Goal: Information Seeking & Learning: Learn about a topic

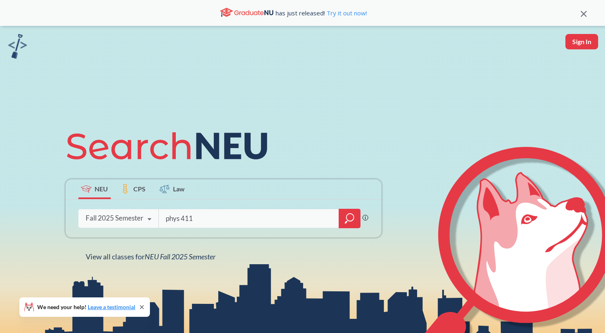
type input "phys 4111"
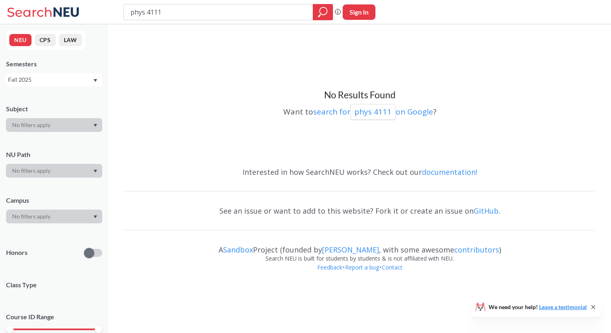
click at [76, 88] on div "NEU CPS LAW Semesters Fall 2025 Subject NU Path Campus Honors Class Type Course…" at bounding box center [54, 178] width 108 height 309
click at [75, 82] on div "Fall 2025" at bounding box center [50, 79] width 85 height 9
click at [68, 152] on div "Summer 1 2025" at bounding box center [56, 149] width 91 height 9
click at [74, 79] on div "Summer 1 2025" at bounding box center [50, 79] width 85 height 9
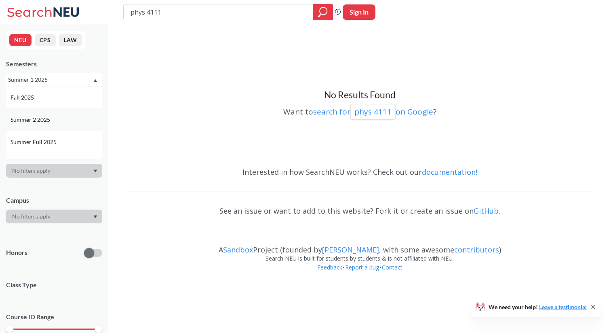
click at [76, 114] on div "Summer 2 2025" at bounding box center [54, 119] width 96 height 22
click at [76, 80] on div "Summer 2 2025" at bounding box center [50, 79] width 85 height 9
click at [72, 141] on div "Summer Full 2025" at bounding box center [56, 137] width 91 height 9
click at [76, 80] on div "Summer Full 2025" at bounding box center [50, 79] width 85 height 9
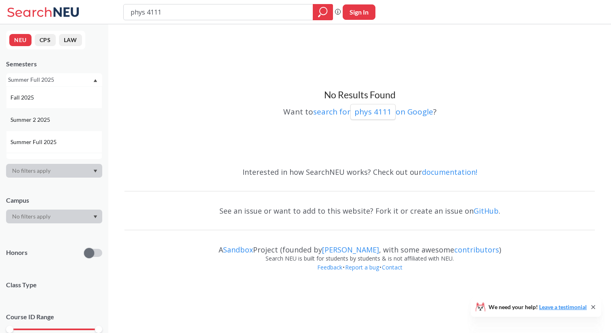
scroll to position [53, 0]
click at [72, 127] on div "Spring 2025" at bounding box center [54, 133] width 96 height 22
click at [59, 72] on div "Semesters Spring 2025" at bounding box center [54, 72] width 96 height 27
click at [59, 79] on div "Spring 2025" at bounding box center [50, 79] width 85 height 9
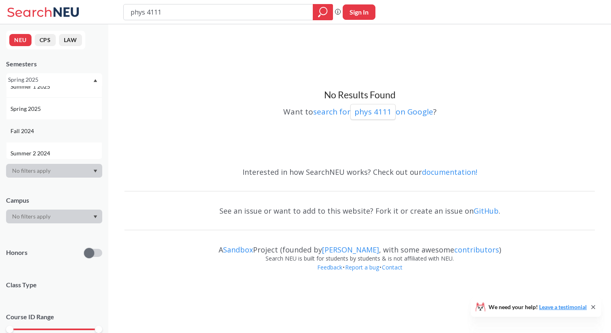
click at [61, 131] on div "Fall 2024" at bounding box center [56, 131] width 91 height 9
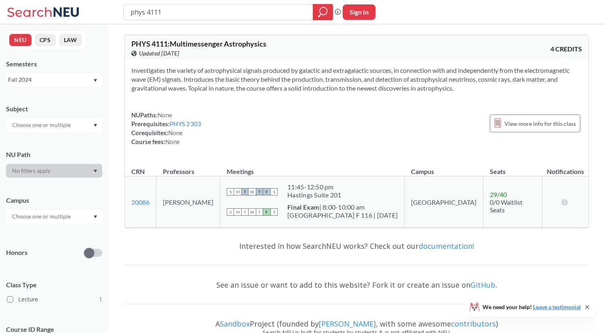
click at [63, 78] on div "Fall 2024" at bounding box center [50, 79] width 85 height 9
click at [56, 96] on div "Fall 2025" at bounding box center [56, 97] width 91 height 9
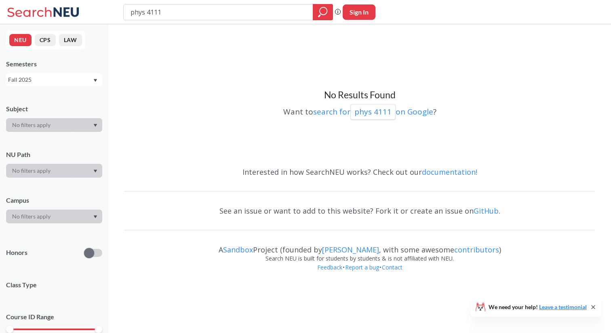
click at [57, 83] on div "Fall 2025" at bounding box center [50, 79] width 85 height 9
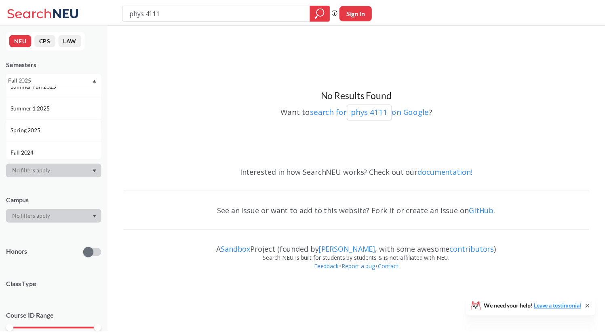
scroll to position [56, 0]
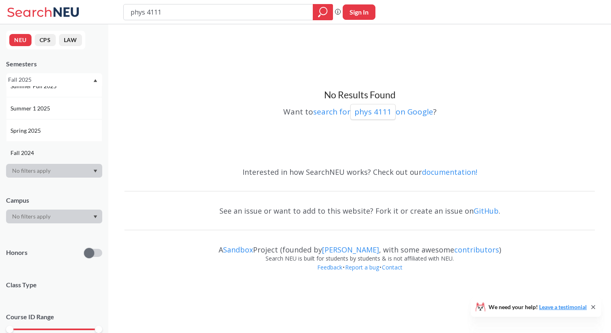
click at [59, 150] on div "Fall 2024" at bounding box center [56, 152] width 91 height 9
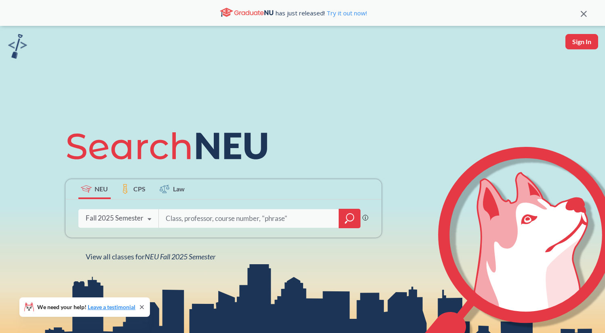
click at [248, 212] on input "search" at bounding box center [249, 218] width 168 height 17
type input "eece 5512"
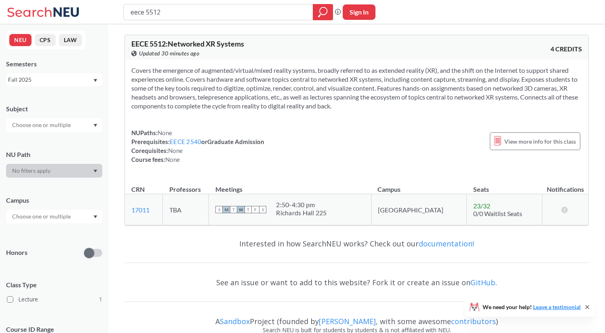
click at [66, 81] on div "Fall 2025" at bounding box center [50, 79] width 85 height 9
click at [66, 113] on div "Summer 2 2025" at bounding box center [54, 119] width 96 height 22
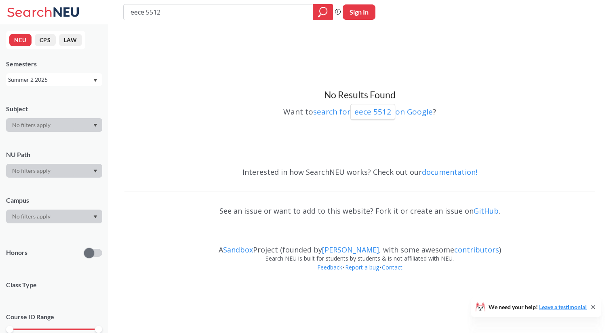
click at [71, 83] on div "Summer 2 2025" at bounding box center [50, 79] width 85 height 9
click at [69, 144] on div "Summer 1 2025" at bounding box center [56, 144] width 91 height 9
click at [68, 83] on div "Summer 1 2025" at bounding box center [50, 79] width 85 height 9
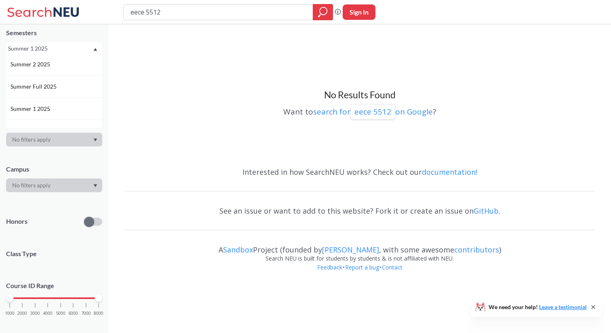
scroll to position [32, 0]
click at [62, 121] on div "Spring 2025" at bounding box center [56, 122] width 91 height 9
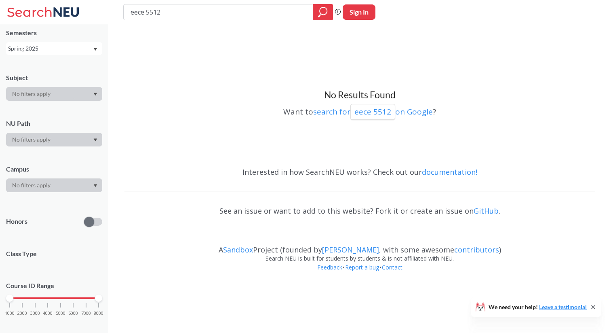
click at [73, 49] on div "Spring 2025" at bounding box center [50, 48] width 85 height 9
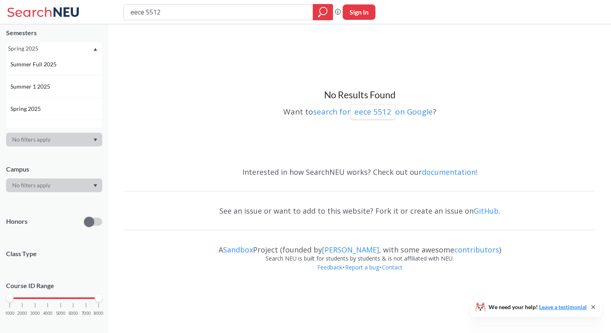
scroll to position [57, 0]
click at [68, 115] on div "Fall 2024" at bounding box center [54, 120] width 96 height 22
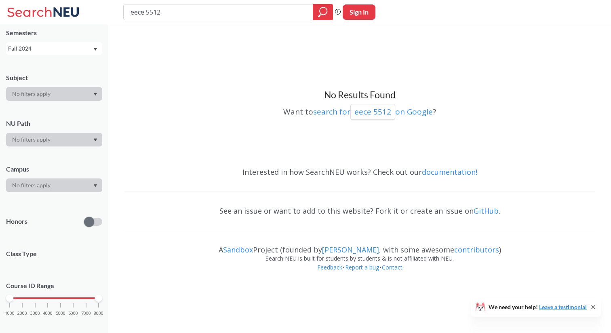
click at [84, 51] on div "Fall 2024" at bounding box center [50, 48] width 85 height 9
click at [81, 91] on div "Spring 2025" at bounding box center [56, 95] width 91 height 9
click at [81, 51] on div "Spring 2025" at bounding box center [50, 48] width 85 height 9
click at [81, 65] on div "Fall 2025" at bounding box center [56, 66] width 91 height 9
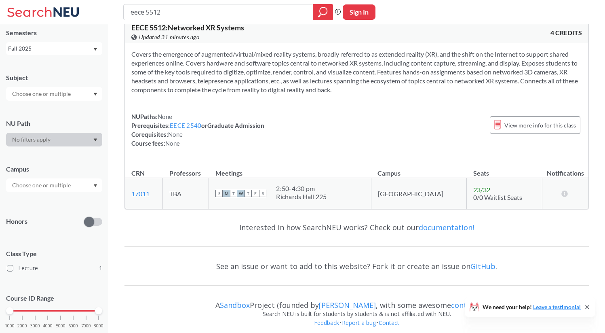
scroll to position [23, 0]
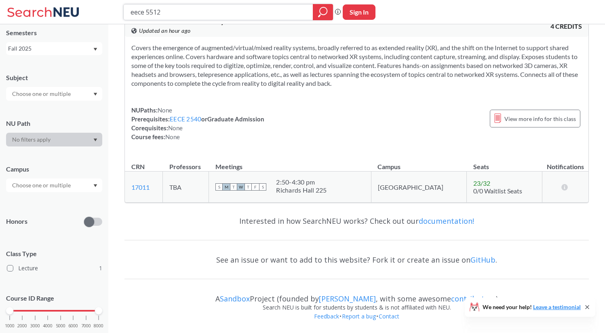
drag, startPoint x: 238, startPoint y: 8, endPoint x: 114, endPoint y: 7, distance: 124.2
click at [114, 7] on div "eece 5512 Phrase search guarantees the exact search appears in the results. Ex.…" at bounding box center [302, 12] width 605 height 24
type input "exre 5010"
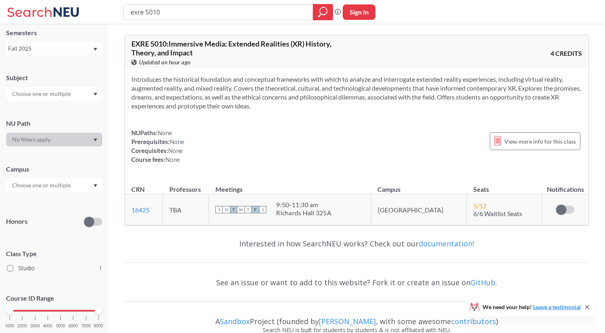
click at [64, 49] on div "Fall 2025" at bounding box center [50, 48] width 85 height 9
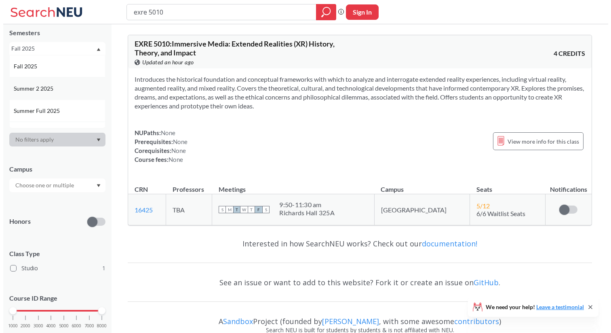
scroll to position [7, 0]
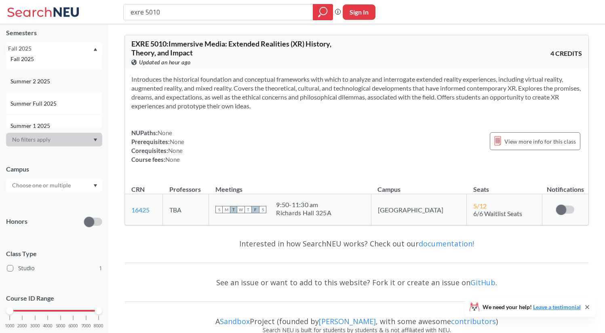
click at [53, 88] on div "Summer 2 2025" at bounding box center [54, 81] width 96 height 22
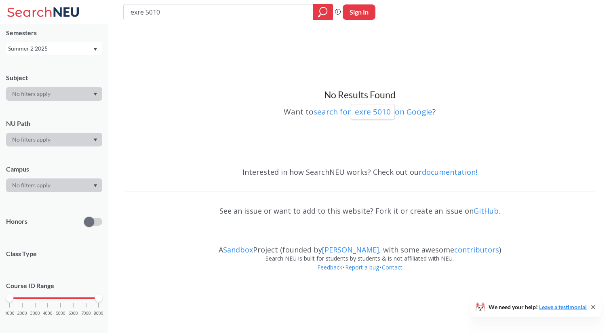
click at [53, 52] on div "Summer 2 2025" at bounding box center [50, 48] width 85 height 9
click at [50, 113] on span "Summer 1 2025" at bounding box center [31, 115] width 41 height 9
click at [53, 45] on div "Summer 1 2025" at bounding box center [50, 48] width 85 height 9
click at [53, 66] on div "Fall 2025" at bounding box center [56, 66] width 91 height 9
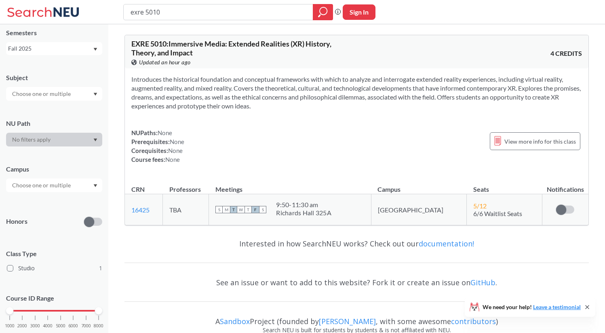
click at [53, 49] on div "Fall 2025" at bounding box center [50, 48] width 85 height 9
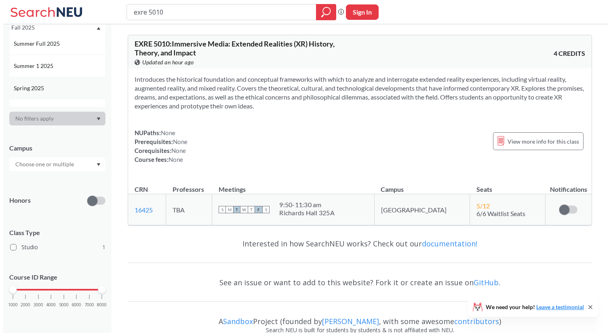
scroll to position [47, 0]
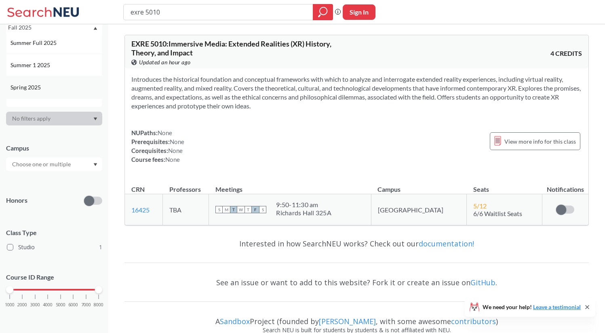
click at [46, 90] on div "Spring 2025" at bounding box center [56, 87] width 91 height 9
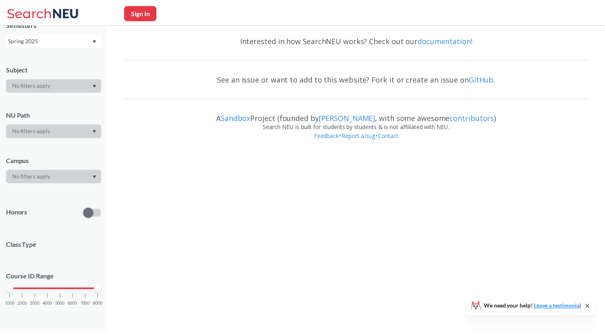
scroll to position [52, 0]
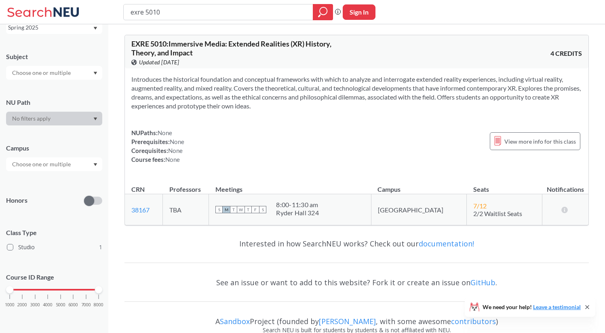
click at [60, 33] on div "Spring 2025" at bounding box center [54, 27] width 96 height 13
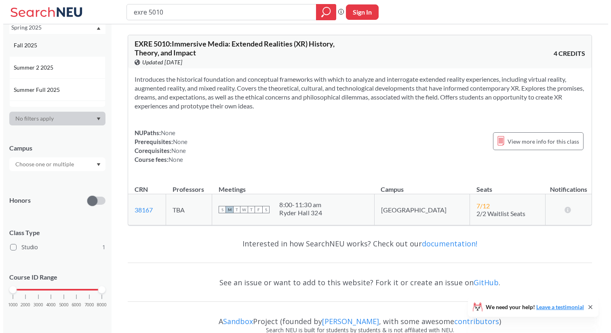
scroll to position [0, 0]
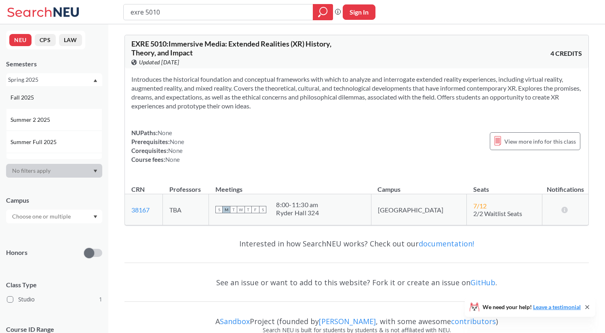
click at [47, 97] on div "Fall 2025" at bounding box center [56, 97] width 91 height 9
drag, startPoint x: 201, startPoint y: 15, endPoint x: 73, endPoint y: 13, distance: 128.6
click at [73, 13] on div "exre 5010 Phrase search guarantees the exact search appears in the results. Ex.…" at bounding box center [302, 12] width 605 height 24
type input "phys 4115"
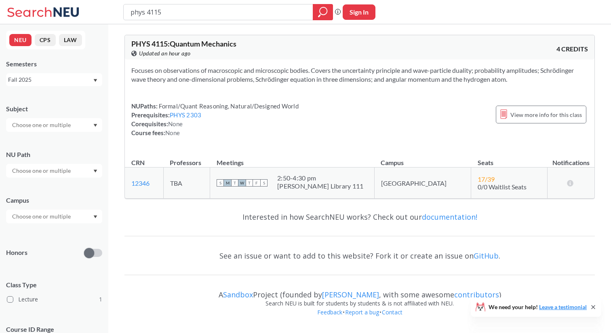
click at [67, 83] on div "Fall 2025" at bounding box center [50, 79] width 85 height 9
click at [65, 125] on div "Summer 2 2025" at bounding box center [54, 119] width 96 height 22
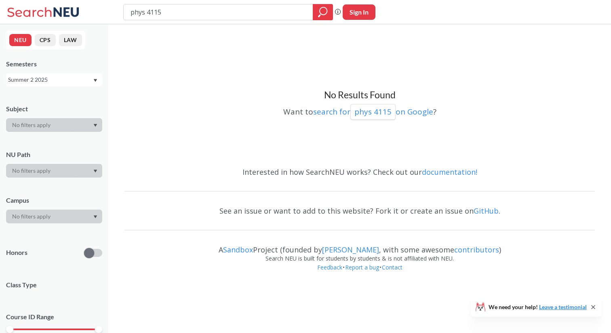
click at [65, 82] on div "Summer 2 2025" at bounding box center [50, 79] width 85 height 9
click at [65, 141] on div "Summer 1 2025" at bounding box center [56, 141] width 91 height 9
click at [63, 76] on div "Summer 1 2025" at bounding box center [50, 79] width 85 height 9
click at [63, 95] on div "Fall 2025" at bounding box center [56, 97] width 91 height 9
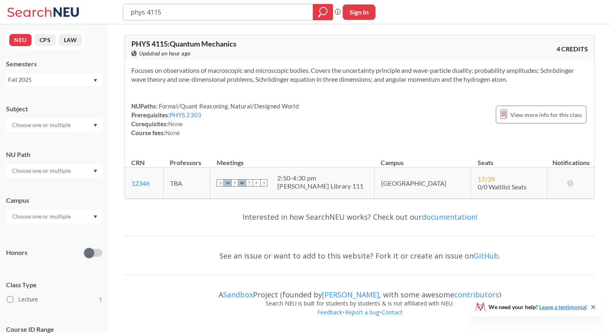
click at [172, 15] on input "phys 4115" at bounding box center [219, 12] width 178 height 14
type input "phys 3015"
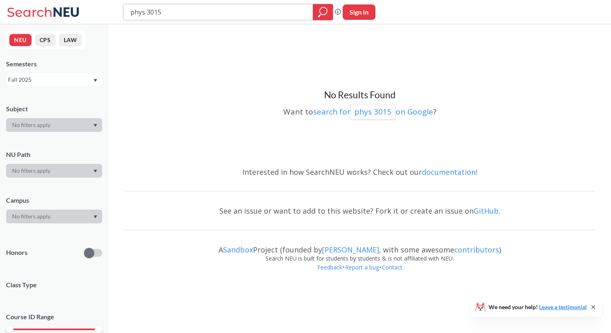
drag, startPoint x: 166, startPoint y: 13, endPoint x: 147, endPoint y: 15, distance: 19.5
click at [147, 15] on input "phys 3015" at bounding box center [219, 12] width 178 height 14
type input "phys 4305"
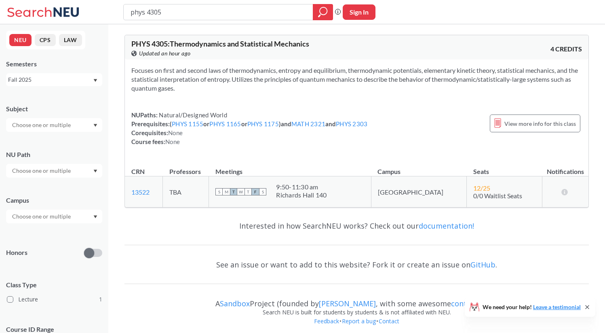
click at [70, 80] on div "Fall 2025" at bounding box center [50, 79] width 85 height 9
click at [75, 126] on div "Summer 2 2025" at bounding box center [54, 119] width 96 height 22
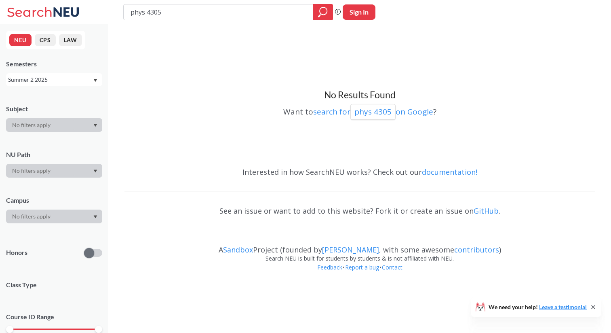
click at [75, 82] on div "Summer 2 2025" at bounding box center [50, 79] width 85 height 9
click at [72, 146] on div "Summer 1 2025" at bounding box center [54, 151] width 96 height 22
click at [78, 82] on div "Summer 1 2025" at bounding box center [50, 79] width 85 height 9
click at [77, 101] on div "Fall 2025" at bounding box center [56, 97] width 91 height 9
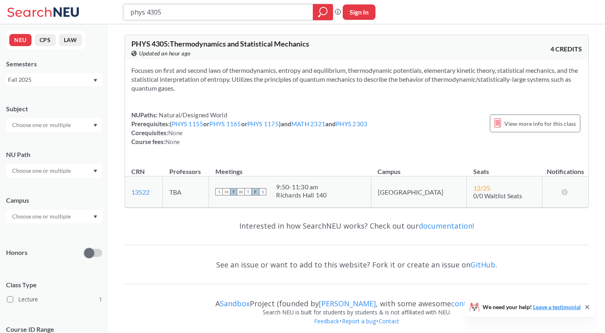
drag, startPoint x: 193, startPoint y: 13, endPoint x: 103, endPoint y: 13, distance: 89.8
click at [103, 13] on div "phys 4305 Phrase search guarantees the exact search appears in the results. Ex.…" at bounding box center [302, 12] width 605 height 24
type input "eece 2520"
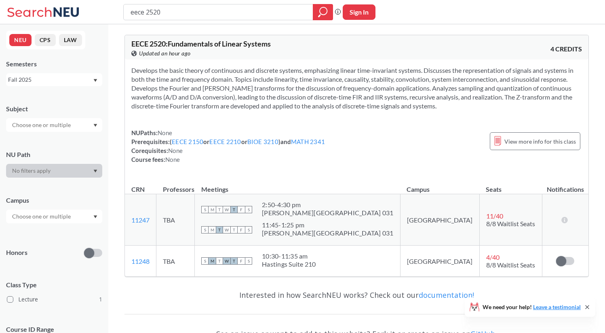
click at [42, 81] on div "Fall 2025" at bounding box center [50, 79] width 85 height 9
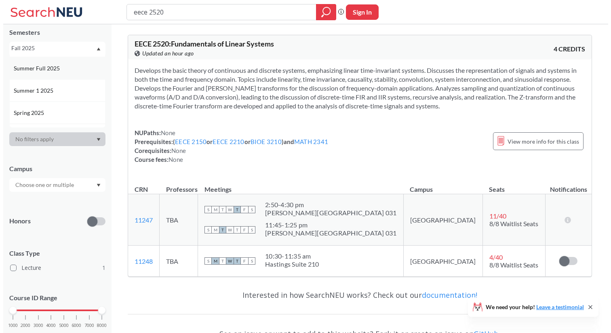
scroll to position [43, 0]
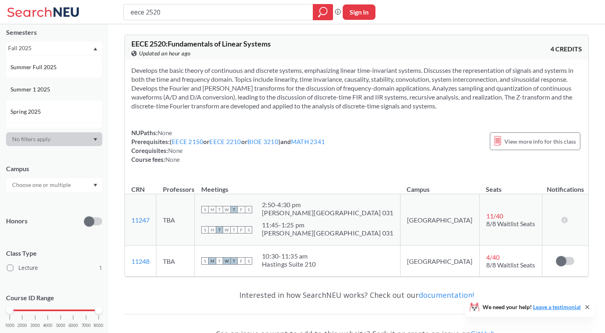
click at [52, 89] on div "Summer 1 2025" at bounding box center [56, 89] width 91 height 9
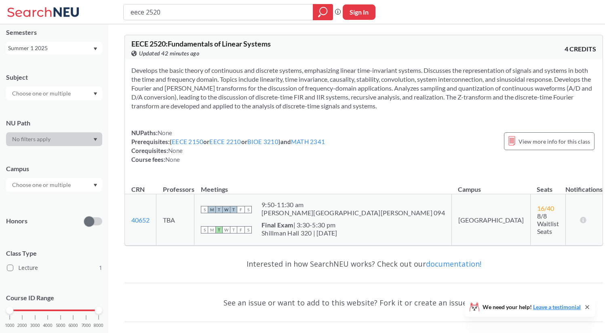
click at [57, 58] on div "NEU CPS LAW Semesters Summer 1 2025 Subject NU Path Campus Honors Class Type Le…" at bounding box center [54, 178] width 108 height 309
click at [57, 52] on div "Summer 1 2025" at bounding box center [50, 48] width 85 height 9
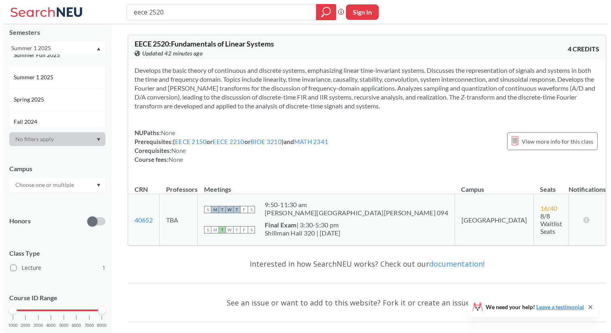
scroll to position [93, 0]
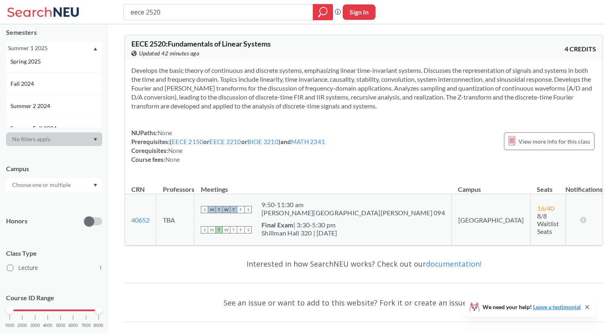
click at [57, 104] on div "Summer 2 2024" at bounding box center [56, 106] width 91 height 9
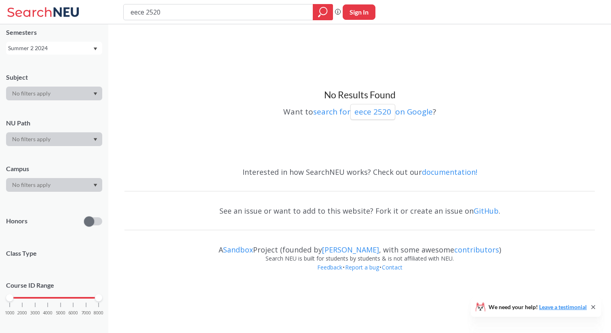
click at [62, 49] on div "Summer 2 2024" at bounding box center [50, 48] width 85 height 9
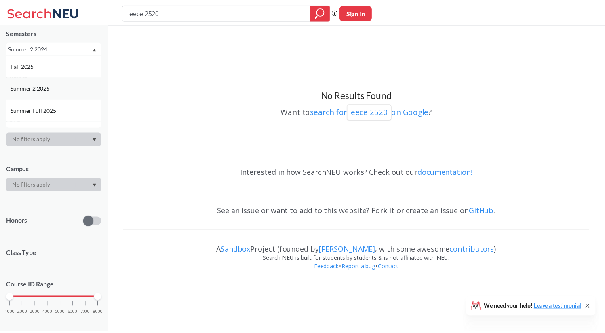
scroll to position [32, 0]
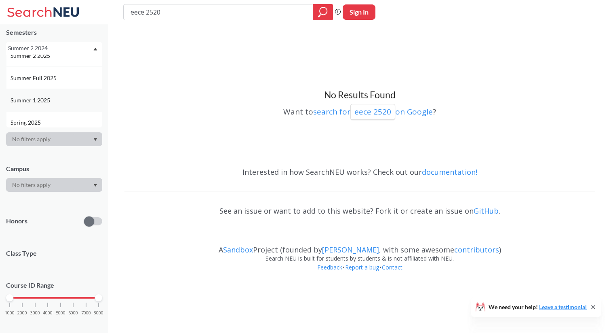
click at [61, 104] on div "Summer 1 2025" at bounding box center [56, 100] width 91 height 9
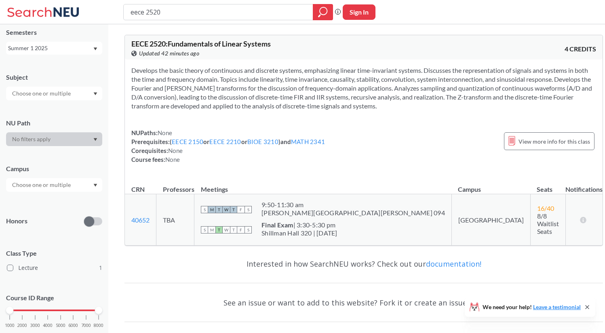
click at [65, 49] on div "Summer 1 2025" at bounding box center [50, 48] width 85 height 9
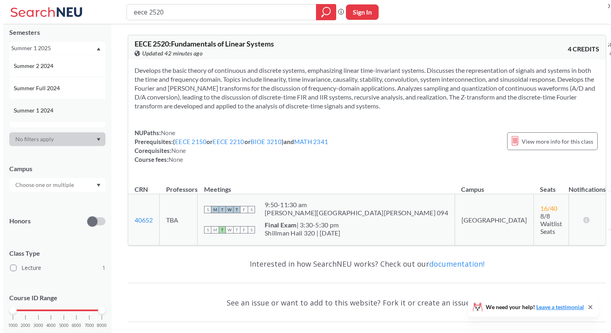
scroll to position [134, 0]
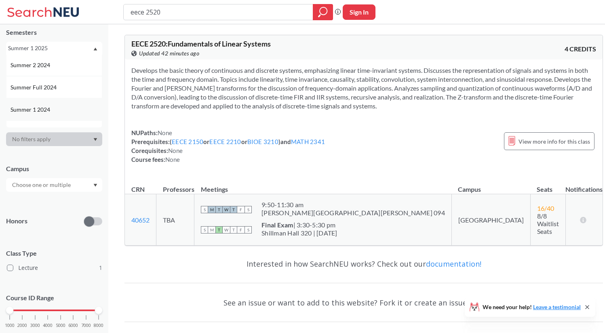
click at [65, 112] on div "Summer 1 2024" at bounding box center [56, 109] width 91 height 9
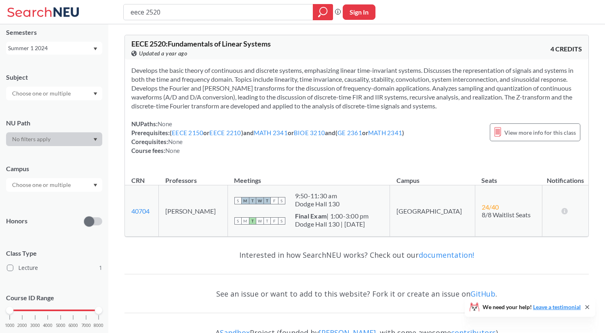
click at [71, 52] on div "Summer 1 2024" at bounding box center [50, 48] width 85 height 9
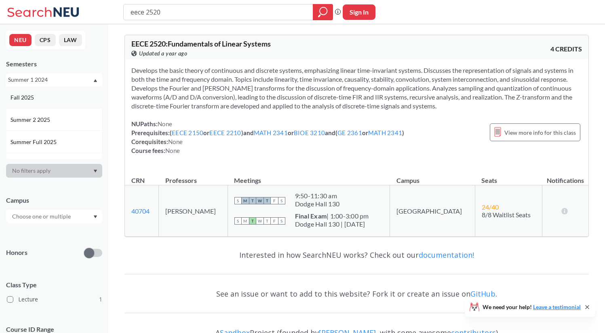
click at [65, 95] on div "Fall 2025" at bounding box center [56, 97] width 91 height 9
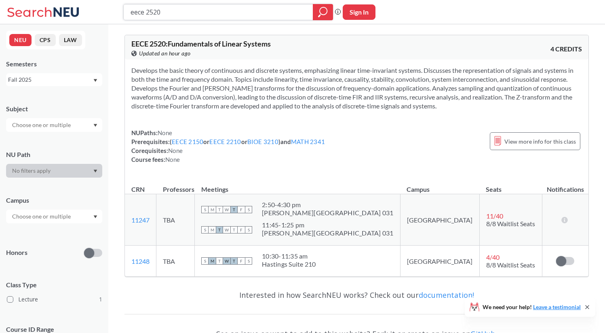
click at [232, 10] on input "eece 2520" at bounding box center [219, 12] width 178 height 14
type input "eece 2140"
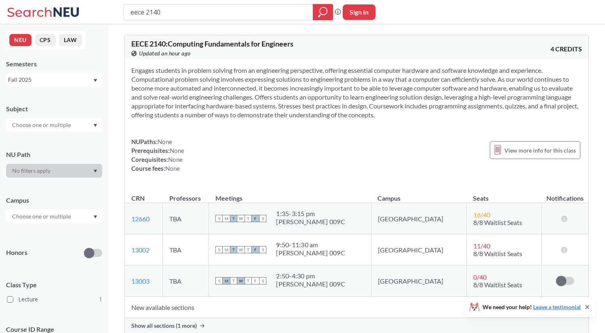
click at [79, 84] on div "Fall 2025" at bounding box center [50, 79] width 85 height 9
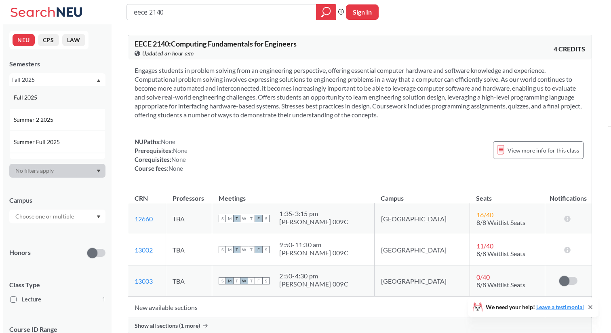
scroll to position [47, 0]
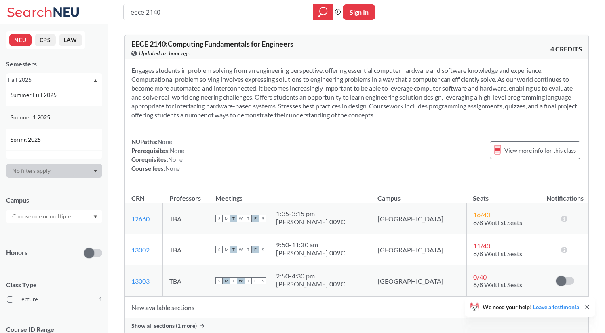
click at [76, 121] on div "Summer 1 2025" at bounding box center [56, 117] width 91 height 9
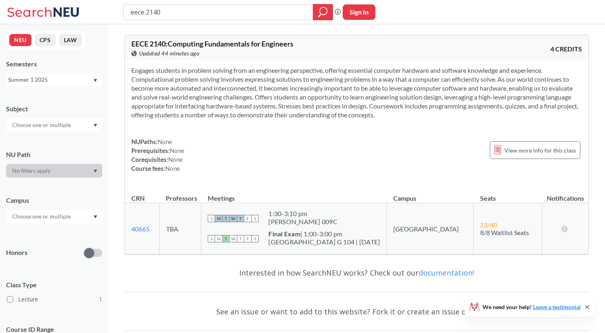
click at [62, 83] on div "Summer 1 2025" at bounding box center [50, 79] width 85 height 9
click at [63, 116] on div "Summer 2 2025" at bounding box center [56, 119] width 91 height 9
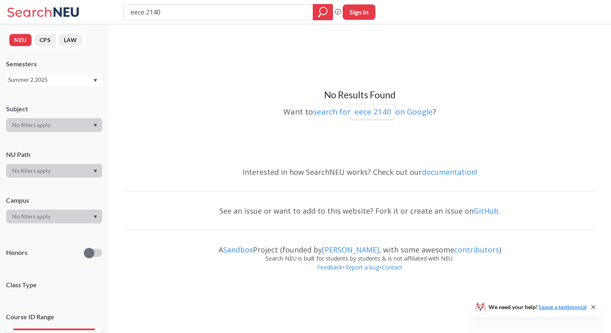
click at [67, 78] on div "Summer 2 2025" at bounding box center [50, 79] width 85 height 9
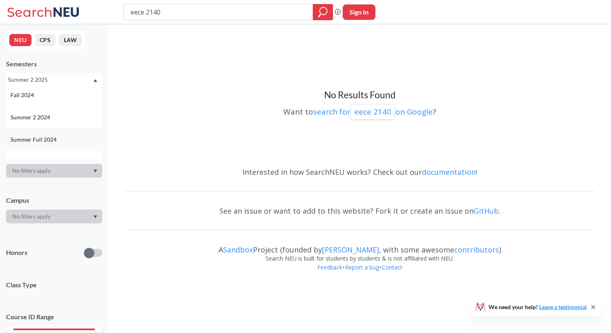
scroll to position [133, 0]
click at [59, 140] on div "Summer 1 2024" at bounding box center [56, 142] width 91 height 9
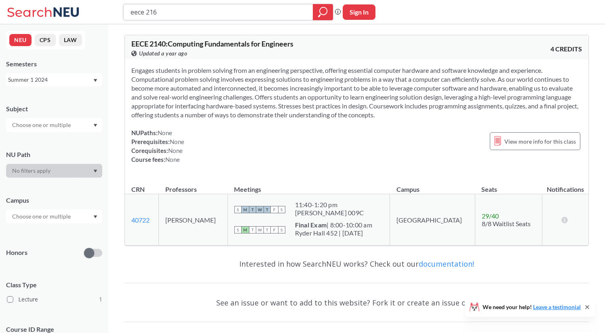
type input "eece 2160"
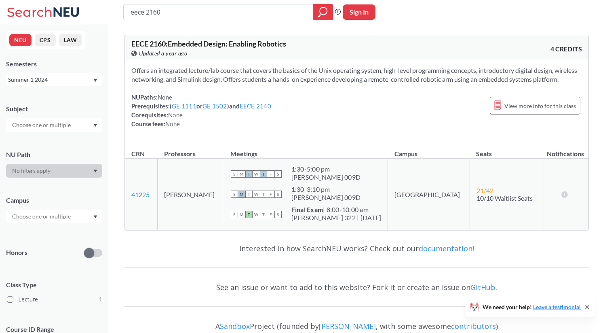
click at [50, 77] on div "Summer 1 2024" at bounding box center [50, 79] width 85 height 9
click at [70, 96] on div "Fall 2025" at bounding box center [56, 97] width 91 height 9
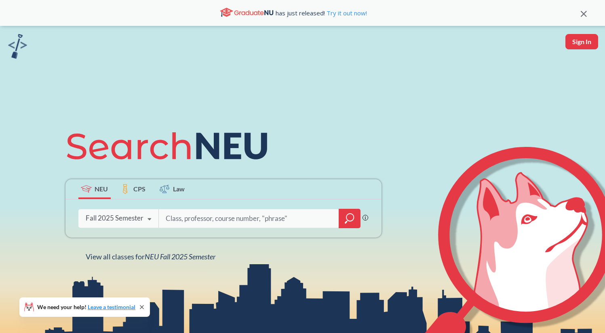
click at [186, 219] on input "search" at bounding box center [249, 218] width 168 height 17
type input "artg 2262"
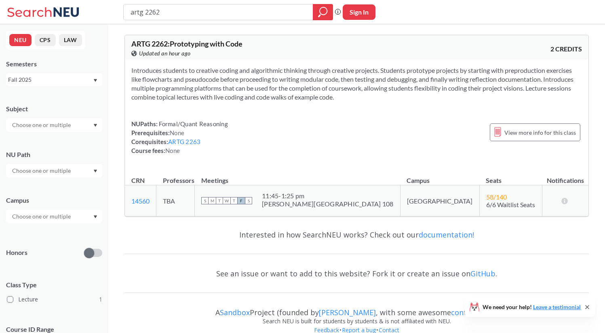
click at [63, 71] on div "Semesters Fall 2025" at bounding box center [54, 72] width 96 height 27
click at [63, 81] on div "Fall 2025" at bounding box center [50, 79] width 85 height 9
click at [63, 127] on div "Summer 2 2025" at bounding box center [54, 119] width 96 height 22
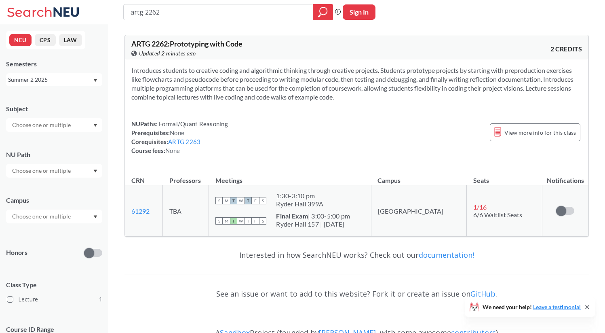
click at [67, 79] on div "Summer 2 2025" at bounding box center [50, 79] width 85 height 9
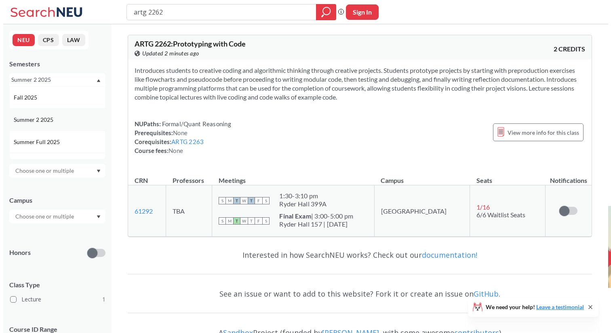
scroll to position [32, 0]
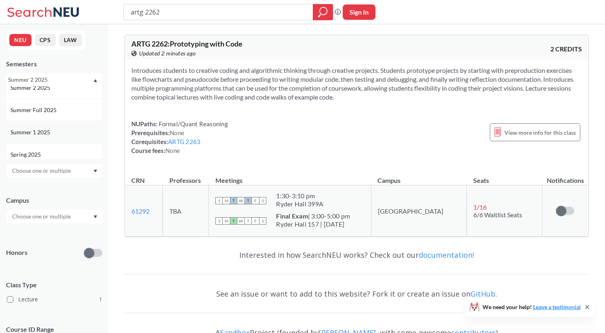
click at [65, 134] on div "Summer 1 2025" at bounding box center [56, 132] width 91 height 9
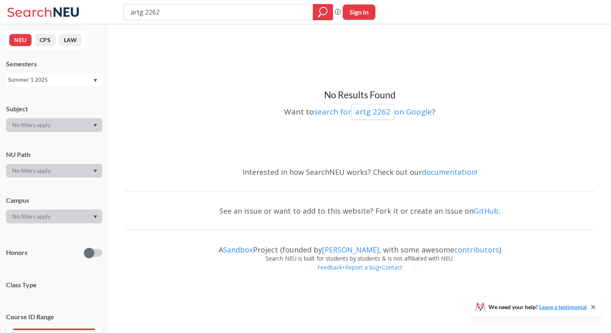
click at [76, 81] on div "Summer 1 2025" at bounding box center [50, 79] width 85 height 9
click at [72, 123] on div "Summer 2 2025" at bounding box center [56, 119] width 91 height 9
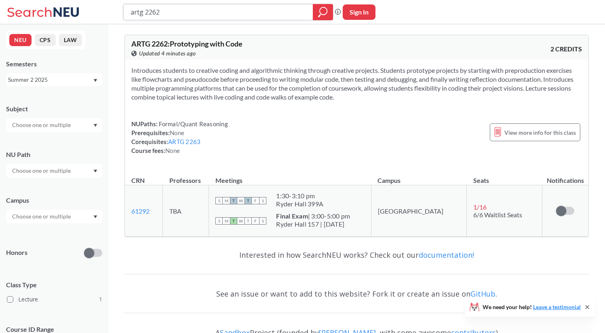
drag, startPoint x: 197, startPoint y: 12, endPoint x: 109, endPoint y: 12, distance: 87.8
click at [109, 12] on div "artg 2262 Phrase search guarantees the exact search appears in the results. Ex.…" at bounding box center [302, 12] width 605 height 24
type input "phys 2303"
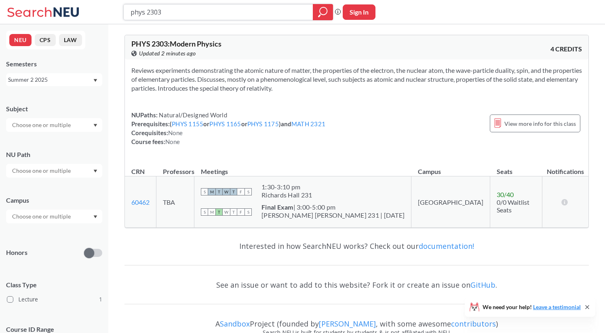
click at [207, 13] on input "phys 2303" at bounding box center [219, 12] width 178 height 14
type input "phys 4111"
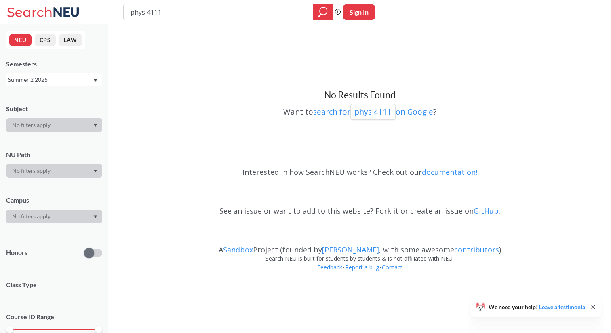
click at [48, 81] on div "Summer 2 2025" at bounding box center [50, 79] width 85 height 9
click at [56, 107] on div "Fall 2024" at bounding box center [54, 102] width 96 height 22
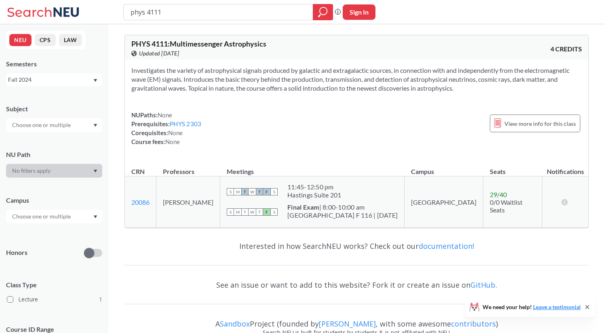
click at [57, 81] on div "Fall 2024" at bounding box center [50, 79] width 85 height 9
click at [56, 77] on div "Fall 2024" at bounding box center [50, 79] width 85 height 9
click at [52, 84] on div "Fall 2024" at bounding box center [50, 79] width 85 height 9
click at [52, 102] on div "Fall 2025" at bounding box center [54, 97] width 96 height 22
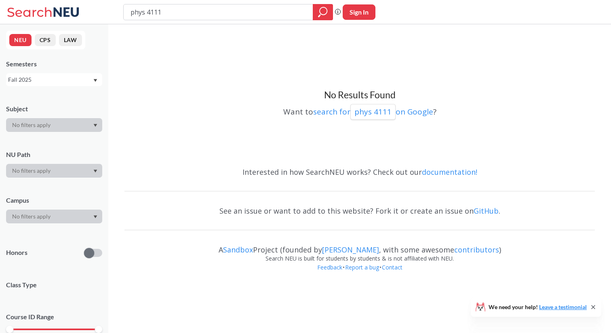
click at [59, 85] on div "Fall 2025" at bounding box center [54, 79] width 96 height 13
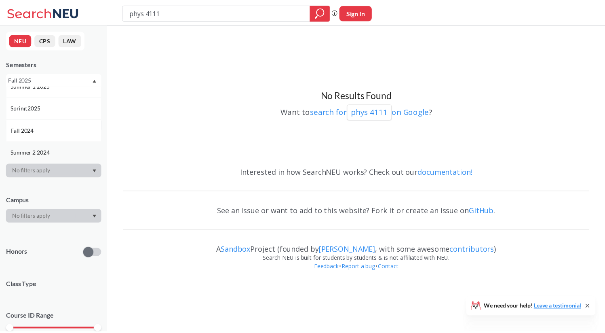
scroll to position [78, 0]
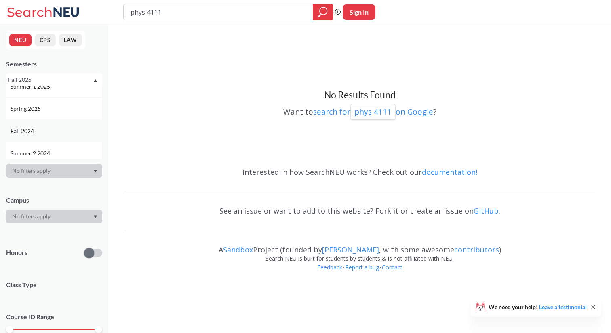
click at [53, 137] on div "Fall 2024" at bounding box center [54, 131] width 96 height 22
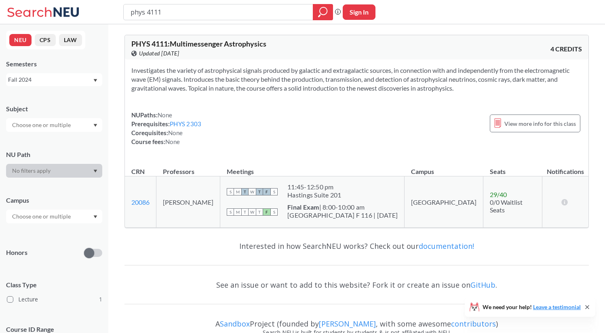
click at [63, 72] on div "Semesters Fall 2024" at bounding box center [54, 72] width 96 height 27
click at [63, 76] on div "Fall 2024" at bounding box center [50, 79] width 85 height 9
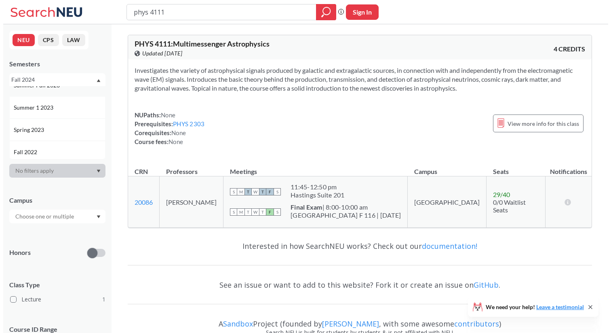
scroll to position [285, 0]
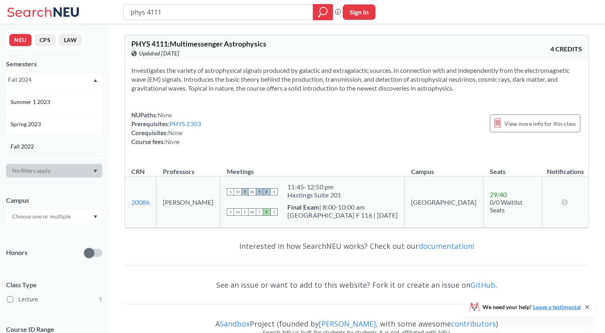
click at [59, 144] on div "Fall 2022" at bounding box center [56, 146] width 91 height 9
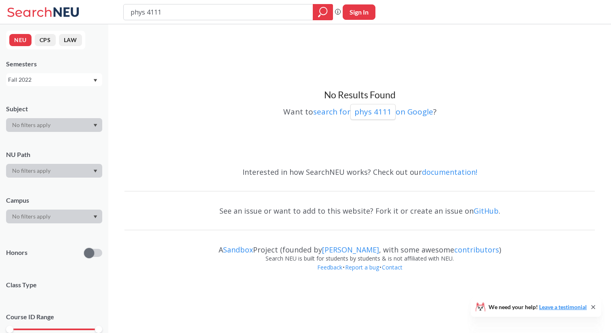
click at [67, 82] on div "Fall 2022" at bounding box center [50, 79] width 85 height 9
click at [64, 142] on div "Fall 2023" at bounding box center [54, 148] width 96 height 22
click at [64, 79] on div "Fall 2023" at bounding box center [50, 79] width 85 height 9
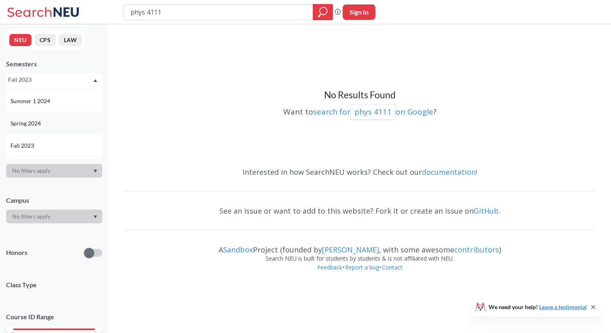
click at [63, 128] on div "Spring 2024" at bounding box center [54, 123] width 96 height 22
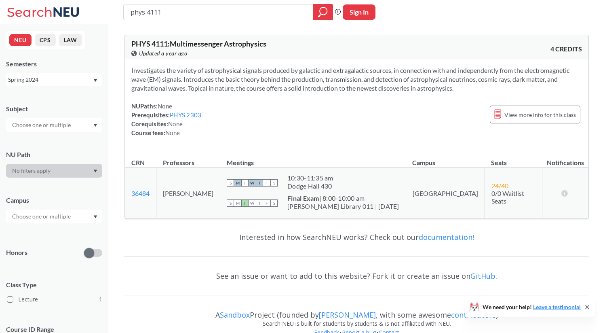
click at [76, 81] on div "Spring 2024" at bounding box center [50, 79] width 85 height 9
click at [79, 105] on div "Fall 2025" at bounding box center [54, 97] width 96 height 22
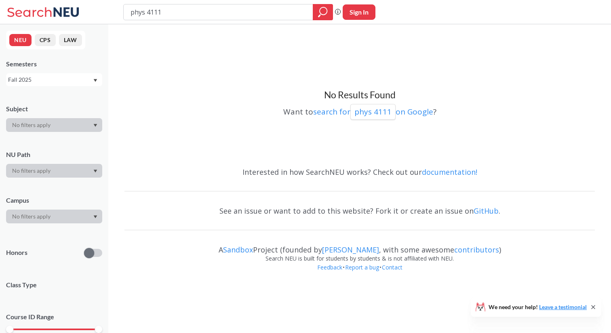
click at [81, 85] on div "Fall 2025" at bounding box center [54, 79] width 96 height 13
click at [76, 111] on div "Spring 2025" at bounding box center [56, 109] width 91 height 9
click at [76, 81] on div "Spring 2025" at bounding box center [50, 79] width 85 height 9
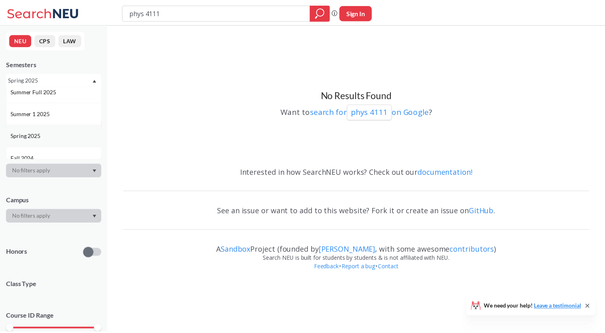
scroll to position [74, 0]
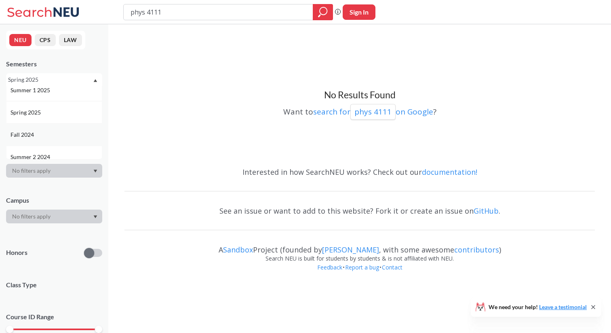
click at [73, 137] on div "Fall 2024" at bounding box center [56, 134] width 91 height 9
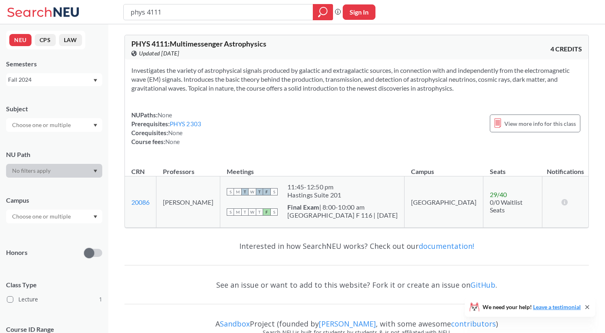
click at [76, 79] on div "Fall 2024" at bounding box center [50, 79] width 85 height 9
click at [74, 132] on div "Spring 2024" at bounding box center [56, 135] width 91 height 9
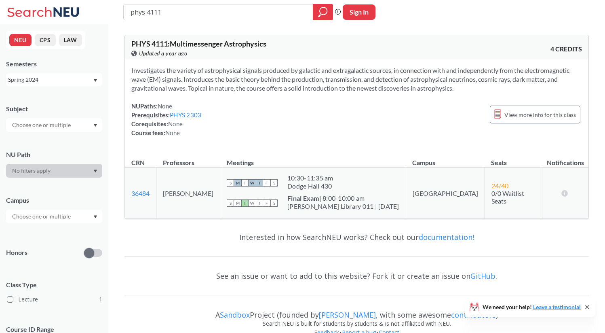
click at [74, 82] on div "Spring 2024" at bounding box center [50, 79] width 85 height 9
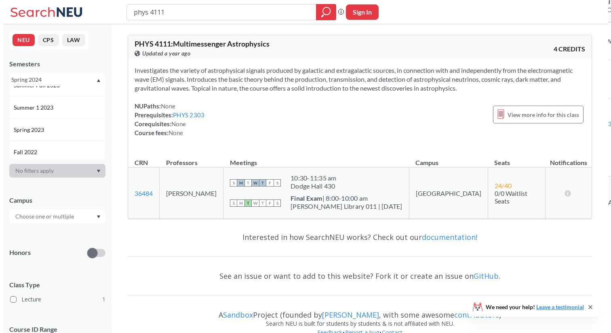
scroll to position [288, 0]
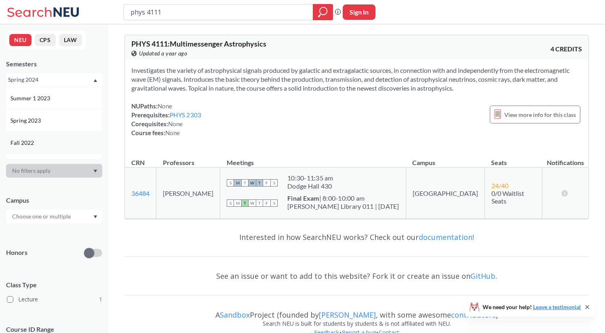
click at [72, 136] on div "Fall 2022" at bounding box center [54, 142] width 96 height 22
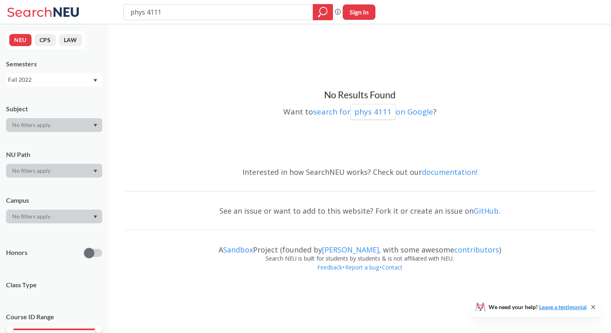
click at [73, 82] on div "Fall 2022" at bounding box center [50, 79] width 85 height 9
click at [67, 121] on div "Spring 2023" at bounding box center [54, 113] width 96 height 22
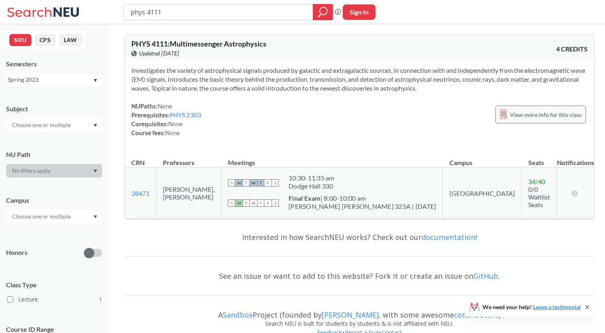
click at [501, 110] on icon at bounding box center [503, 114] width 7 height 10
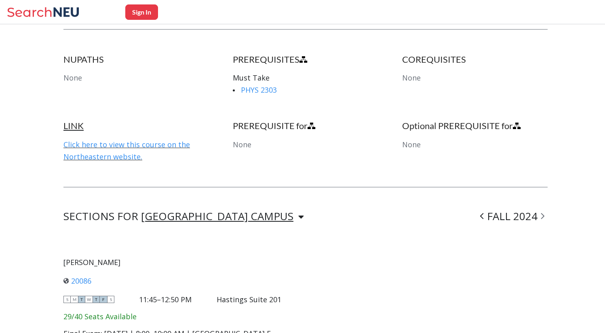
scroll to position [408, 0]
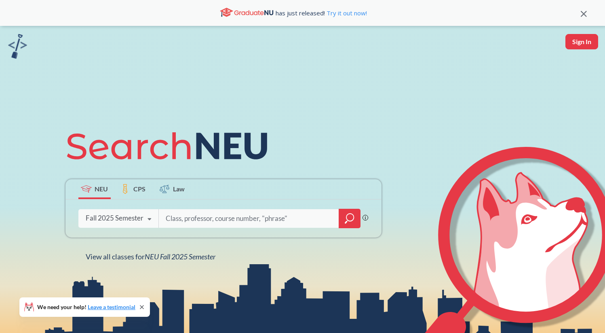
click at [206, 212] on input "search" at bounding box center [249, 218] width 168 height 17
type input "inno 2301"
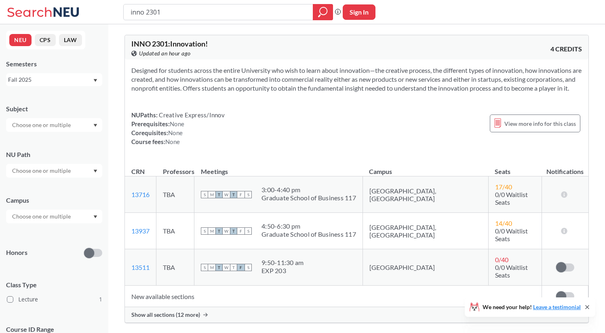
click at [74, 80] on div "Fall 2025" at bounding box center [50, 79] width 85 height 9
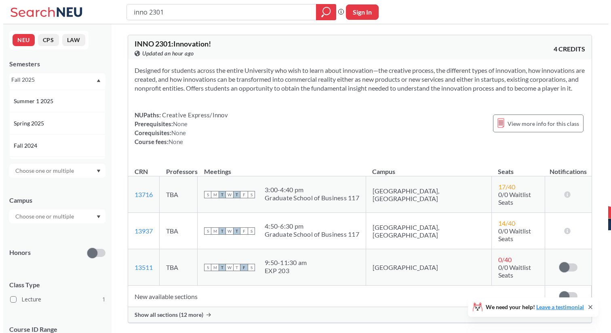
scroll to position [61, 0]
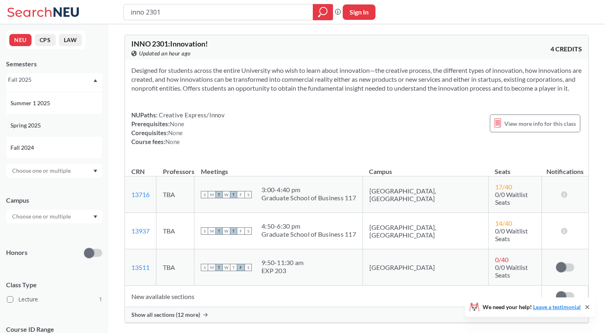
click at [74, 125] on div "Spring 2025" at bounding box center [56, 125] width 91 height 9
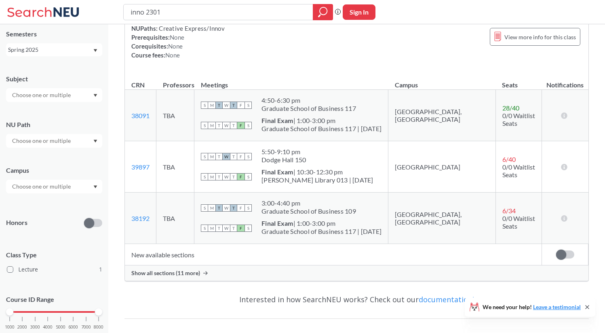
scroll to position [26, 0]
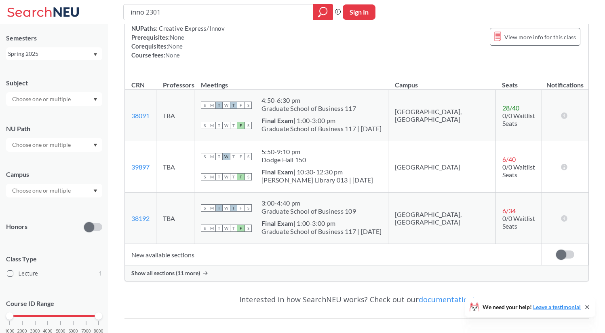
click at [77, 61] on div "NEU CPS LAW Semesters Spring 2025 Subject NU Path Campus Honors Class Type Lect…" at bounding box center [54, 178] width 108 height 309
click at [76, 57] on div "Spring 2025" at bounding box center [50, 53] width 85 height 9
click at [75, 94] on div "Fall 2024" at bounding box center [56, 91] width 91 height 9
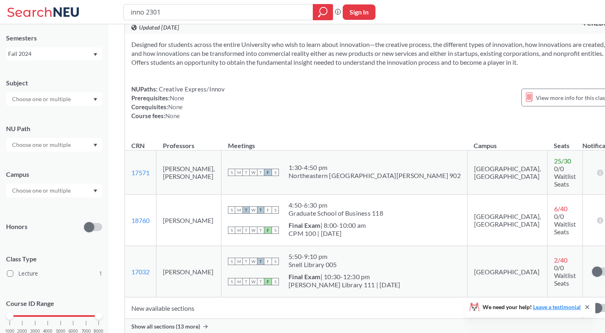
scroll to position [28, 0]
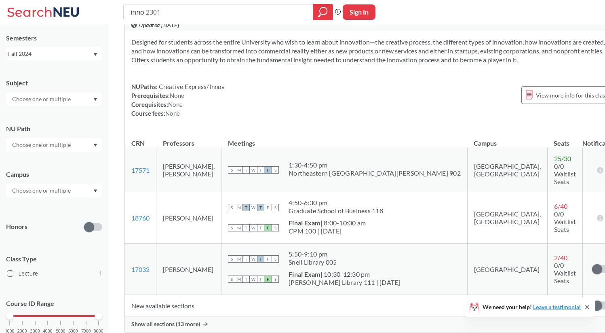
click at [81, 54] on div "Fall 2024" at bounding box center [50, 53] width 85 height 9
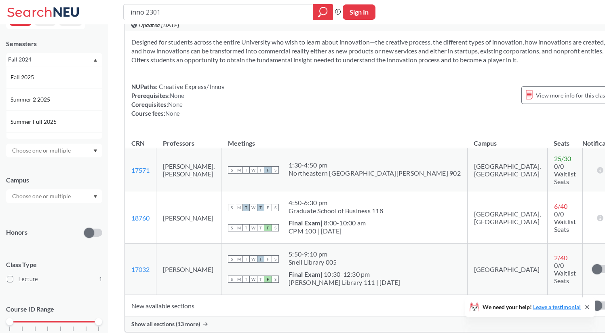
scroll to position [0, 0]
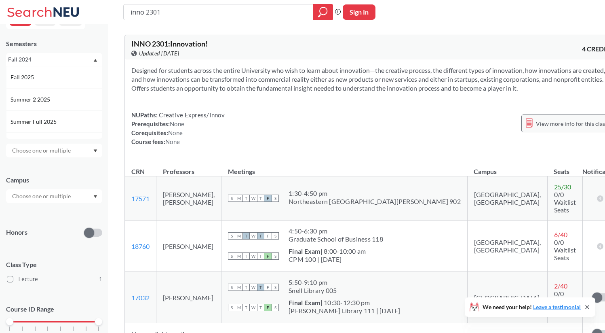
click at [536, 129] on span "View more info for this class" at bounding box center [572, 123] width 72 height 10
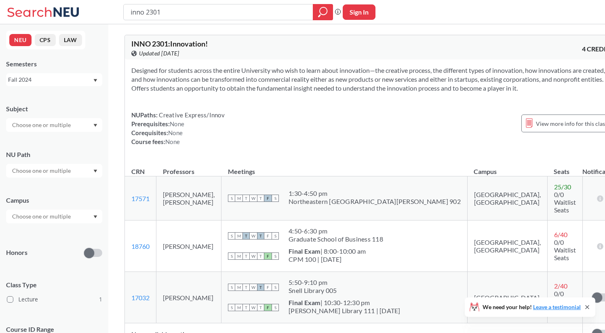
drag, startPoint x: 195, startPoint y: 7, endPoint x: 188, endPoint y: 13, distance: 9.5
click at [188, 13] on input "inno 2301" at bounding box center [219, 12] width 178 height 14
type input "gsnd 5122"
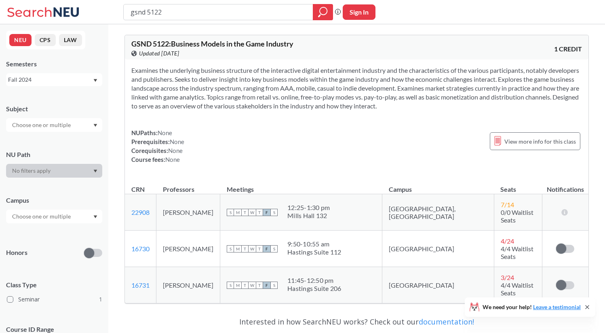
click at [81, 73] on div "Fall 2024" at bounding box center [54, 79] width 96 height 13
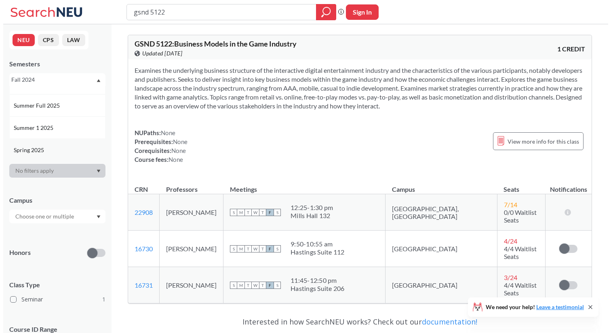
scroll to position [55, 0]
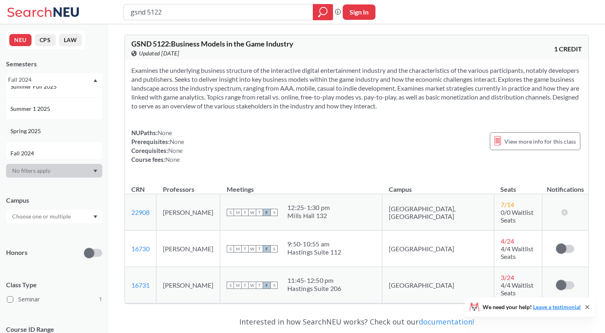
click at [70, 131] on div "Spring 2025" at bounding box center [56, 131] width 91 height 9
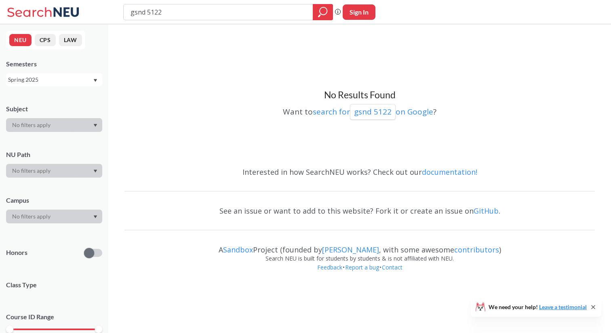
click at [81, 81] on div "Spring 2025" at bounding box center [50, 79] width 85 height 9
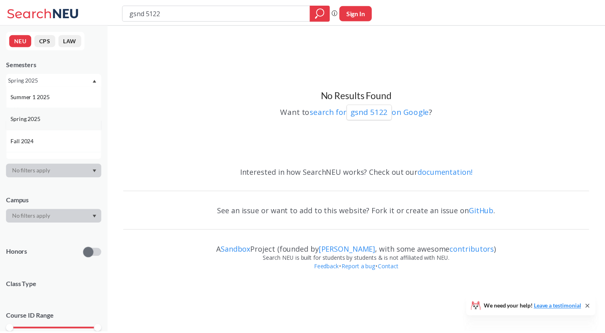
scroll to position [70, 0]
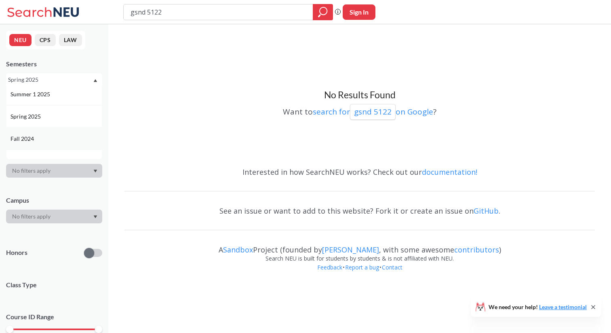
click at [73, 140] on div "Fall 2024" at bounding box center [56, 138] width 91 height 9
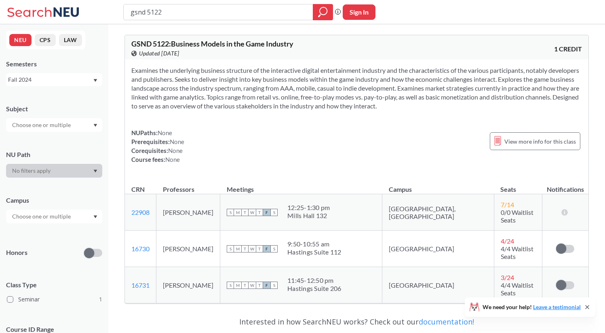
click at [79, 80] on div "Fall 2024" at bounding box center [50, 79] width 85 height 9
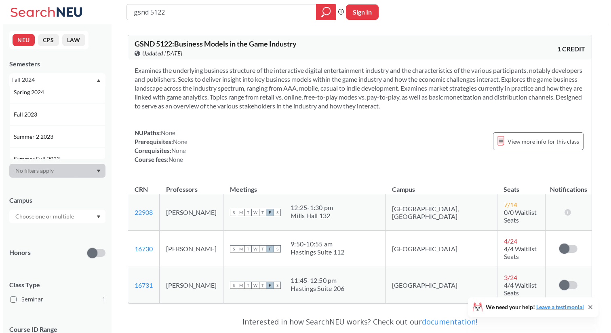
scroll to position [206, 0]
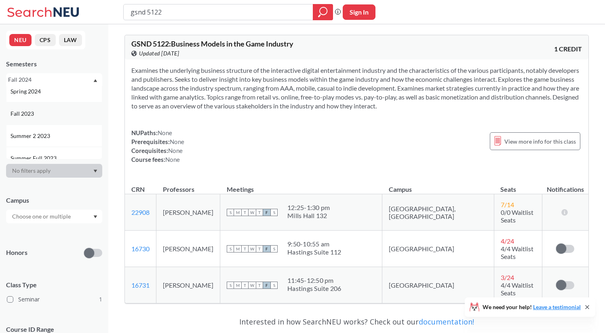
click at [71, 116] on div "Fall 2023" at bounding box center [56, 113] width 91 height 9
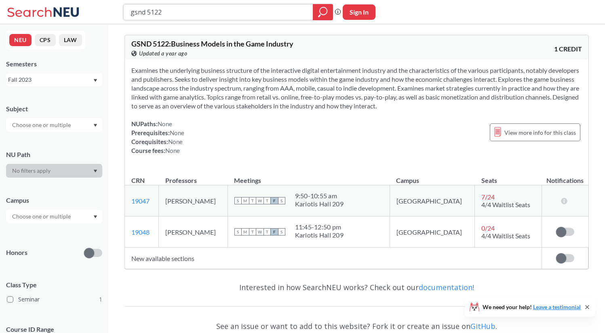
drag, startPoint x: 230, startPoint y: 14, endPoint x: 29, endPoint y: 13, distance: 201.0
click at [29, 13] on div "gsnd 5122 Phrase search guarantees the exact search appears in the results. Ex.…" at bounding box center [302, 12] width 605 height 24
type input "phys 3602"
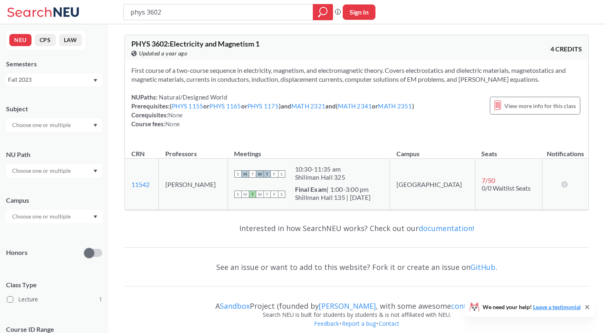
click at [24, 82] on div "Fall 2023" at bounding box center [50, 79] width 85 height 9
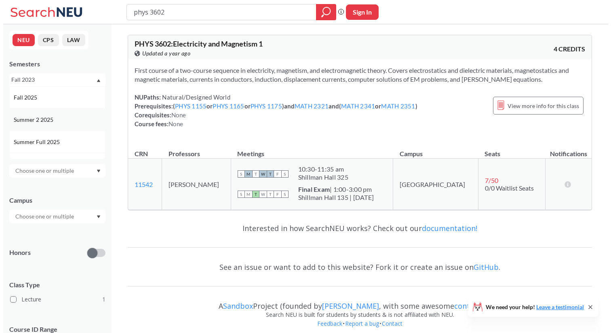
scroll to position [34, 0]
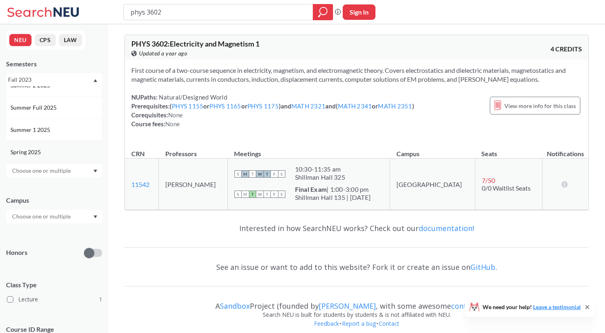
click at [54, 148] on div "Spring 2025" at bounding box center [56, 152] width 91 height 9
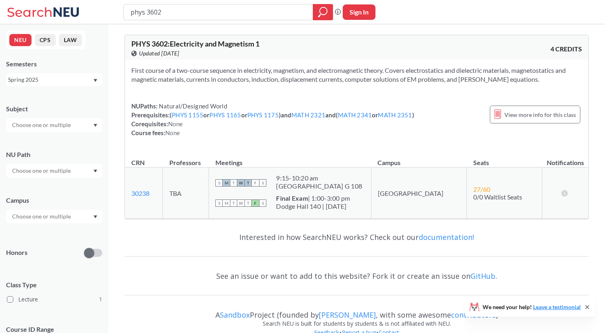
click at [78, 84] on div "Spring 2025" at bounding box center [50, 79] width 85 height 9
click at [76, 83] on div "Spring 2025" at bounding box center [50, 79] width 85 height 9
